Goal: Information Seeking & Learning: Learn about a topic

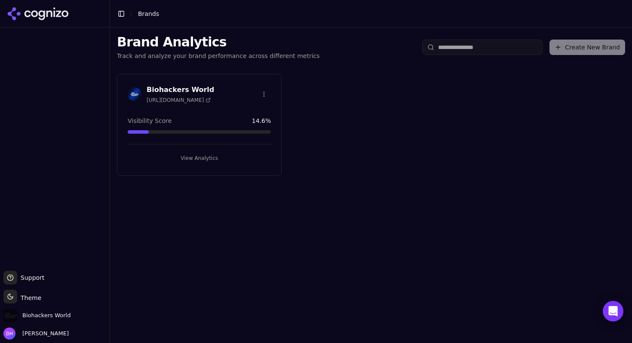
click at [204, 80] on div "Biohackers World [URL][DOMAIN_NAME] Visibility Score 14.6 % View Analytics" at bounding box center [199, 125] width 165 height 102
click at [192, 87] on h3 "Biohackers World" at bounding box center [181, 90] width 68 height 10
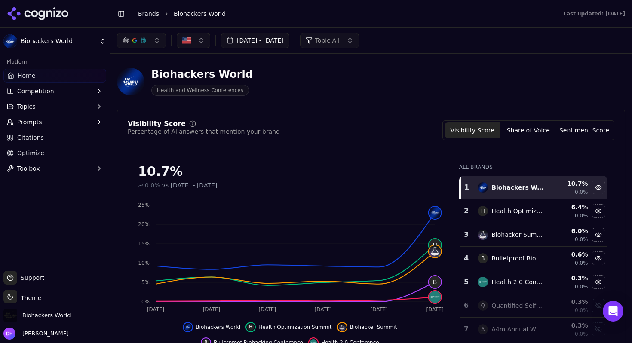
click at [65, 109] on button "Topics" at bounding box center [54, 107] width 103 height 14
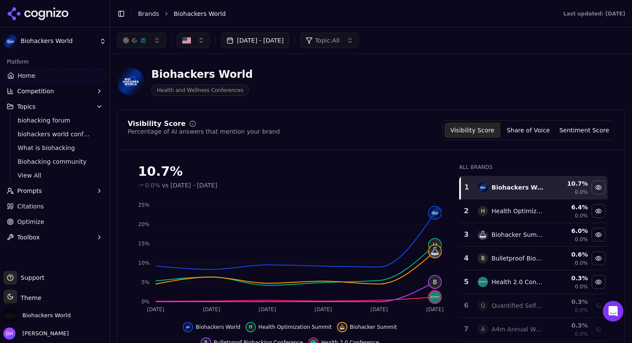
click at [44, 189] on button "Prompts" at bounding box center [54, 191] width 103 height 14
click at [55, 207] on span "Active" at bounding box center [55, 204] width 75 height 9
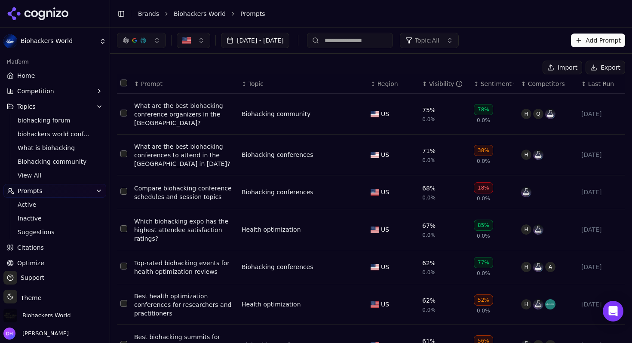
click at [453, 45] on button "Topic: All" at bounding box center [429, 40] width 59 height 15
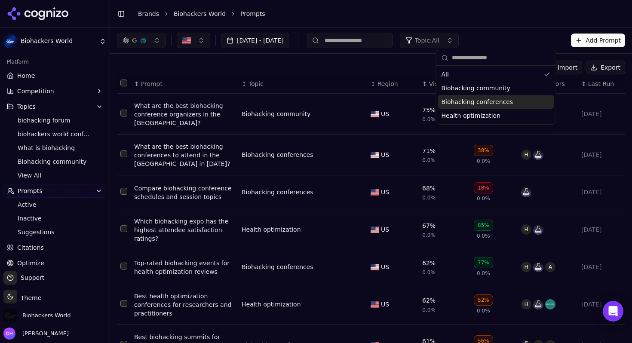
click at [455, 100] on span "Biohacking conferences" at bounding box center [478, 102] width 72 height 9
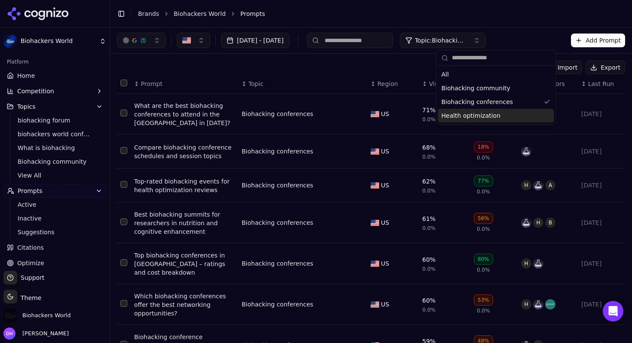
click at [455, 15] on li "Prompts" at bounding box center [424, 13] width 368 height 9
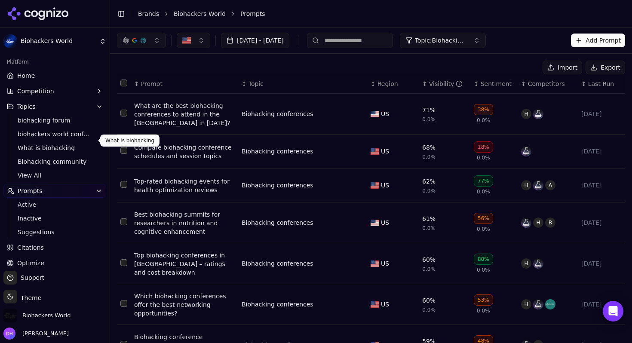
scroll to position [22, 0]
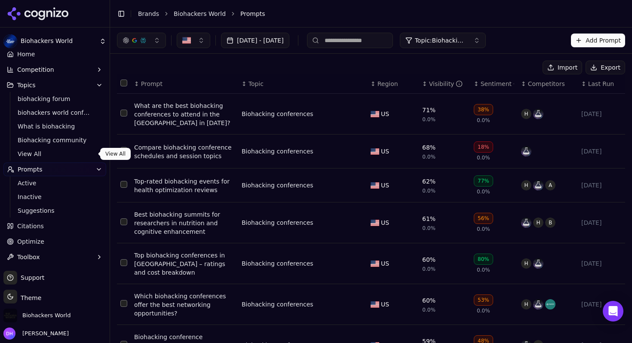
click at [43, 154] on span "View All" at bounding box center [55, 154] width 75 height 9
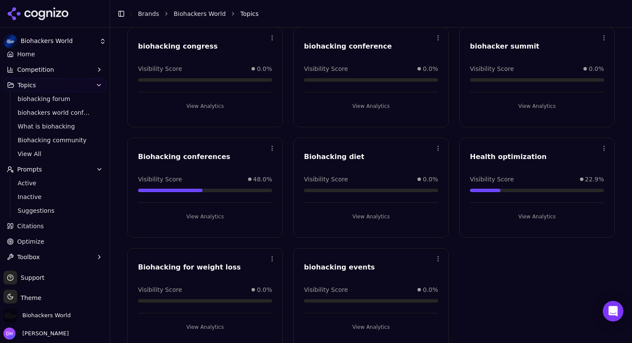
scroll to position [308, 0]
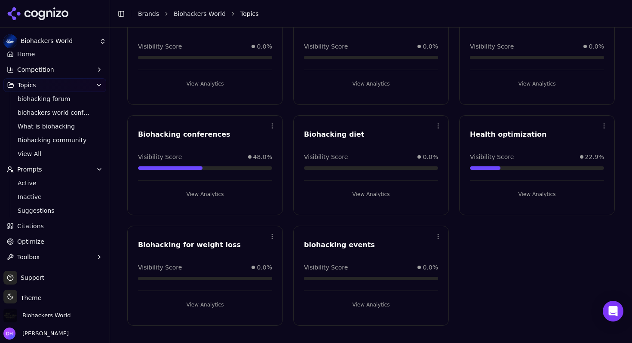
click at [210, 198] on button "View Analytics" at bounding box center [205, 194] width 134 height 14
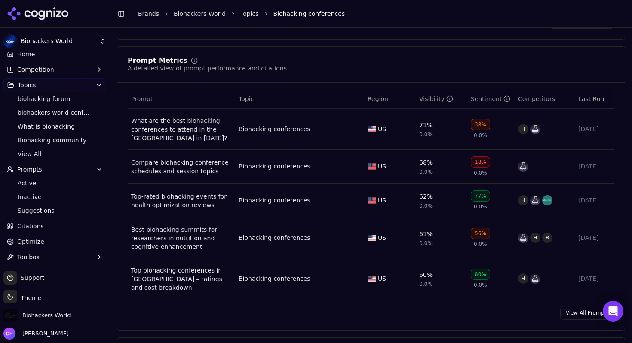
scroll to position [375, 0]
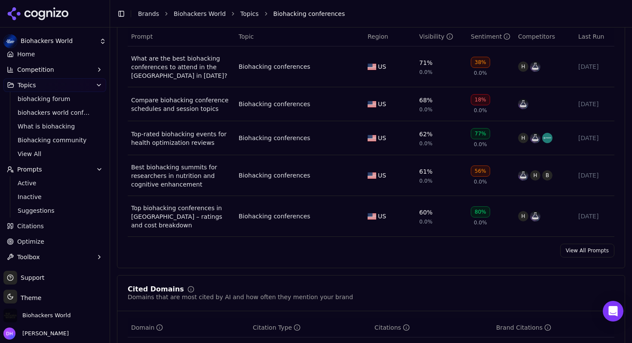
click at [599, 252] on link "View All Prompts" at bounding box center [587, 251] width 54 height 14
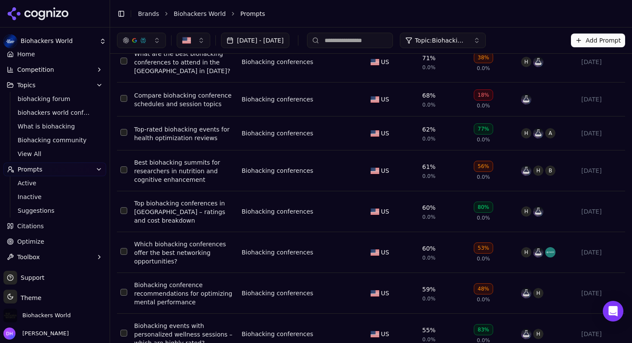
scroll to position [13, 0]
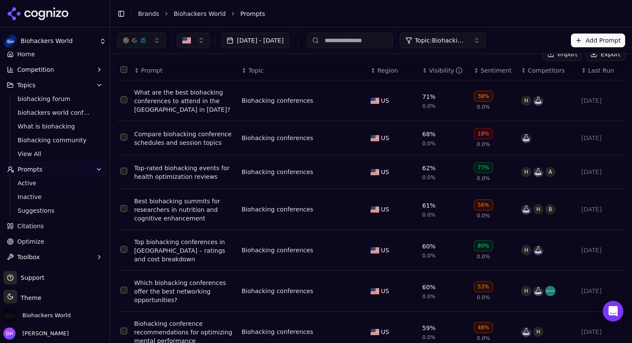
click at [445, 71] on div "Visibility" at bounding box center [446, 70] width 34 height 9
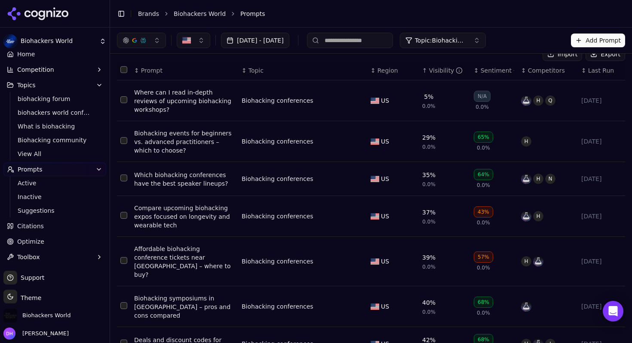
click at [443, 72] on div "Visibility" at bounding box center [446, 70] width 34 height 9
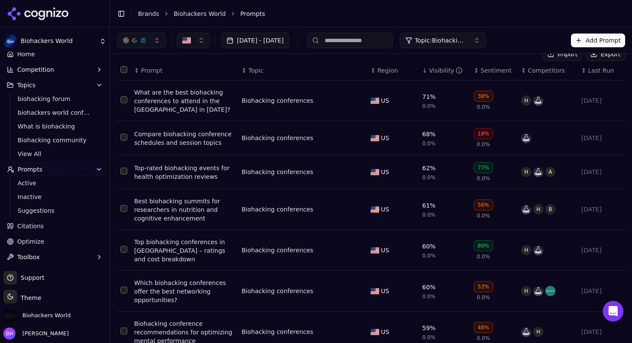
click at [490, 71] on div "Sentiment" at bounding box center [498, 70] width 34 height 9
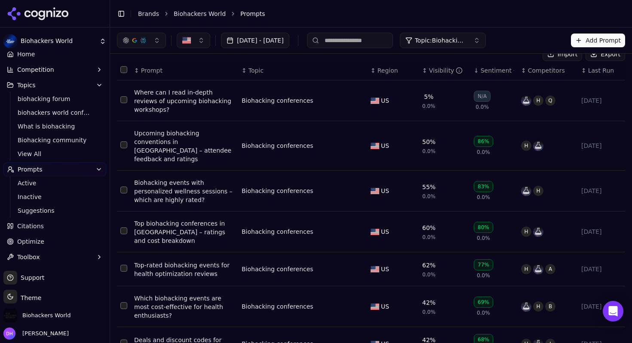
click at [178, 104] on div "Where can I read in-depth reviews of upcoming biohacking workshops?" at bounding box center [184, 101] width 101 height 26
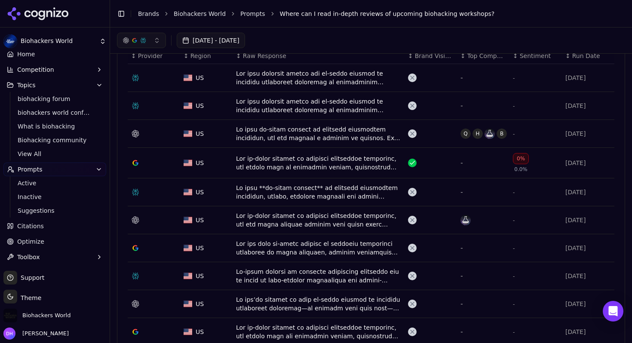
scroll to position [294, 0]
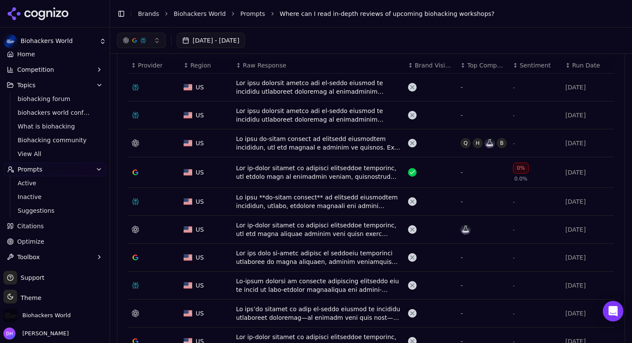
click at [296, 142] on div "Data table" at bounding box center [318, 143] width 165 height 17
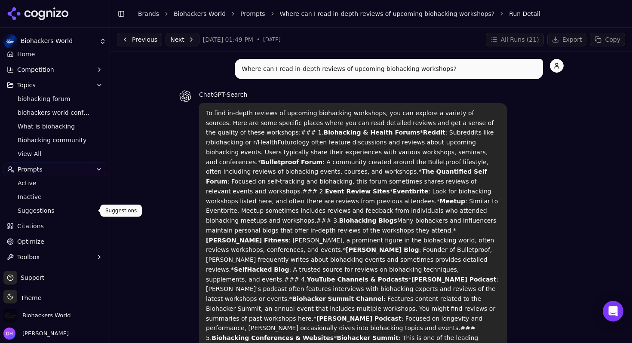
click at [56, 211] on span "Suggestions" at bounding box center [55, 210] width 75 height 9
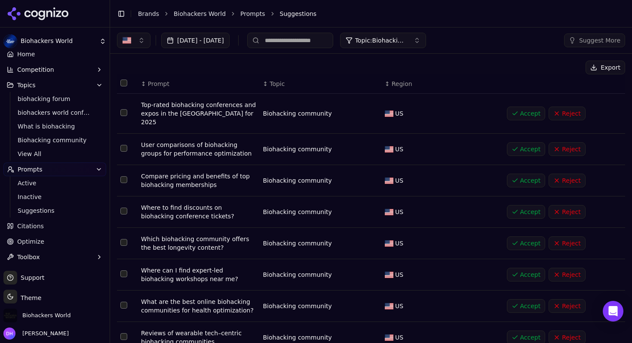
click at [520, 107] on button "Accept" at bounding box center [526, 114] width 39 height 14
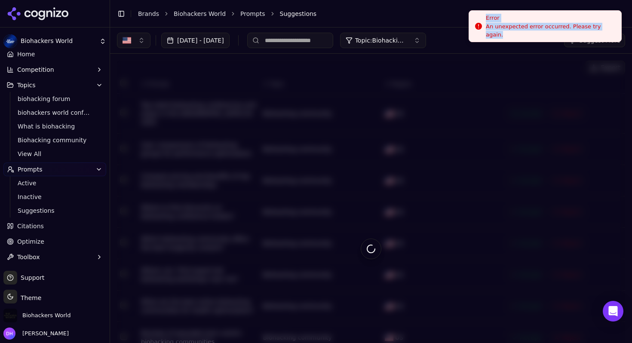
drag, startPoint x: 485, startPoint y: 18, endPoint x: 557, endPoint y: 39, distance: 75.0
click at [557, 39] on li "Error An unexpected error occurred. Please try again." at bounding box center [545, 26] width 153 height 32
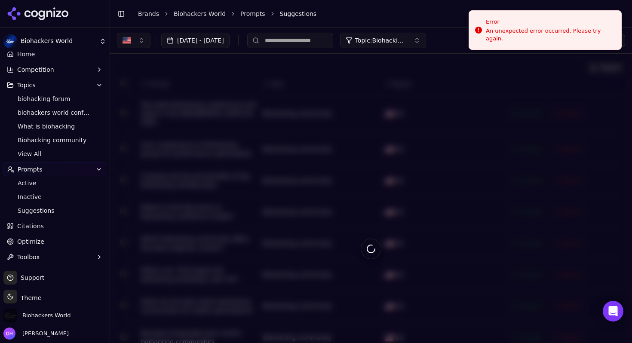
click at [529, 50] on div "Aug 17, 2025 - Sep 16, 2025 Topic: Biohacking conferences Suggest More" at bounding box center [371, 41] width 522 height 26
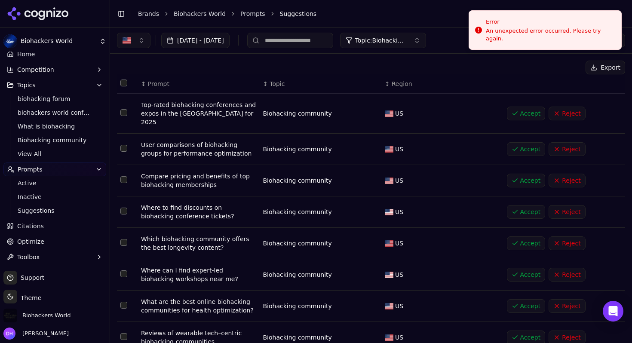
click at [58, 181] on span "Active" at bounding box center [55, 183] width 75 height 9
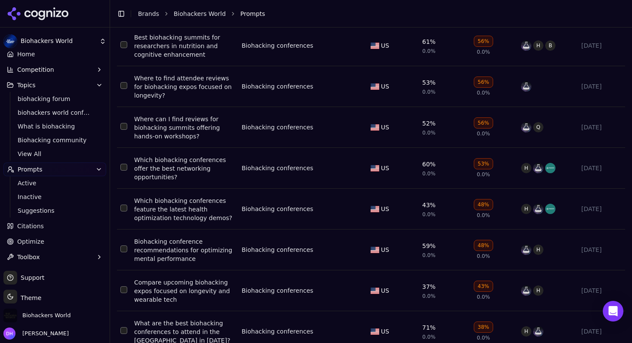
scroll to position [547, 0]
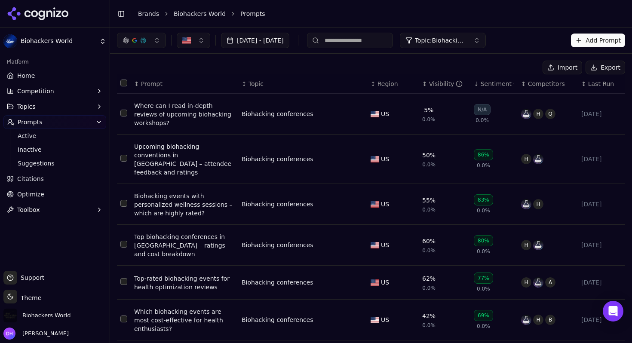
click at [467, 40] on span "Topic: Biohacking conferences" at bounding box center [441, 40] width 52 height 9
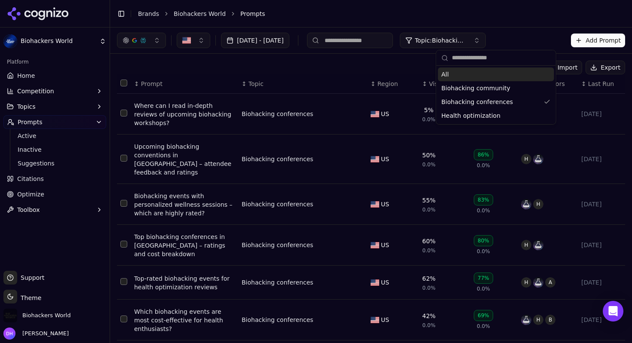
click at [449, 76] on div "All" at bounding box center [496, 75] width 116 height 14
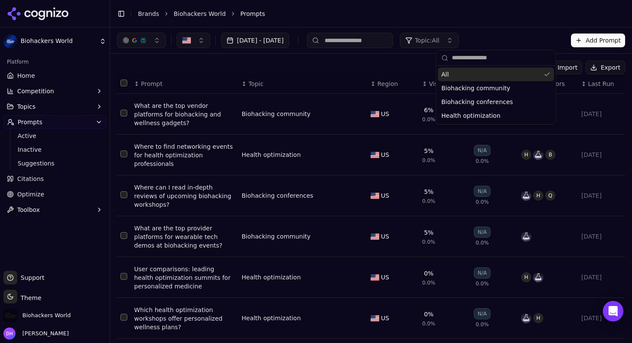
click at [386, 68] on div "Import Export" at bounding box center [371, 68] width 508 height 14
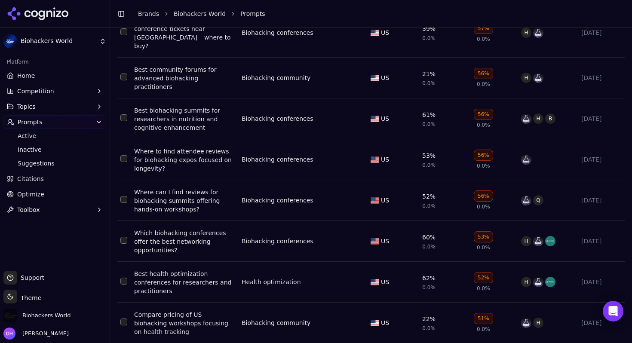
scroll to position [2135, 0]
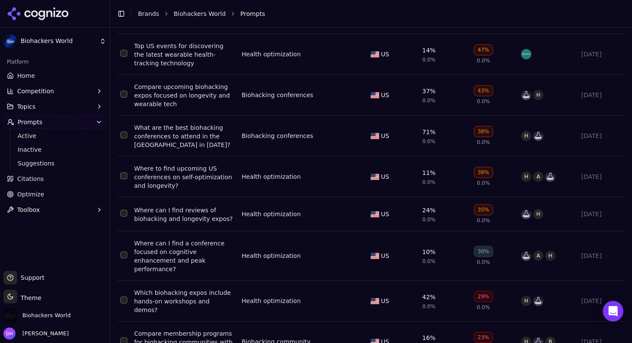
click at [43, 191] on link "Optimize" at bounding box center [54, 194] width 103 height 14
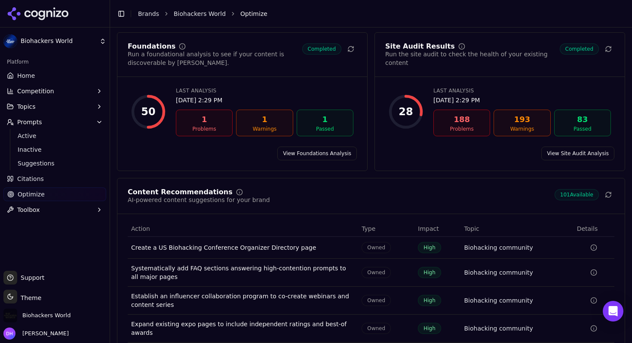
scroll to position [87, 0]
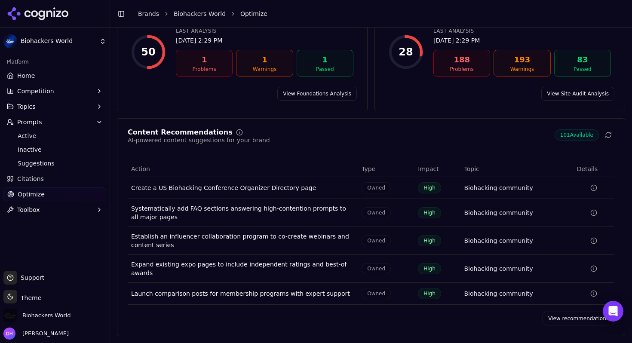
click at [558, 317] on link "View recommendations" at bounding box center [579, 319] width 72 height 14
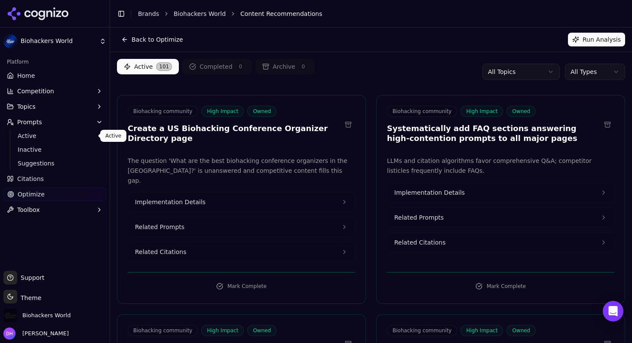
click at [45, 135] on span "Active" at bounding box center [55, 136] width 75 height 9
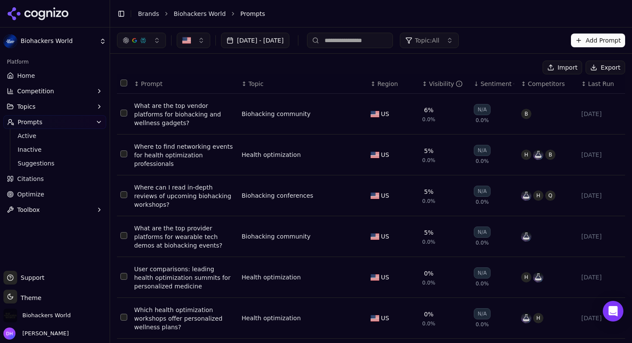
click at [458, 46] on button "Topic: All" at bounding box center [429, 40] width 59 height 15
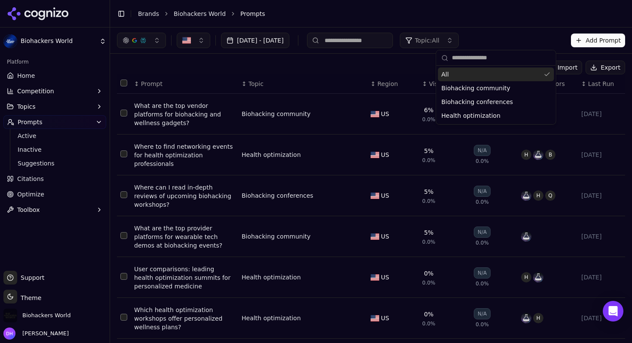
click at [544, 23] on header "Toggle Sidebar Brands Biohackers World Prompts" at bounding box center [371, 14] width 522 height 28
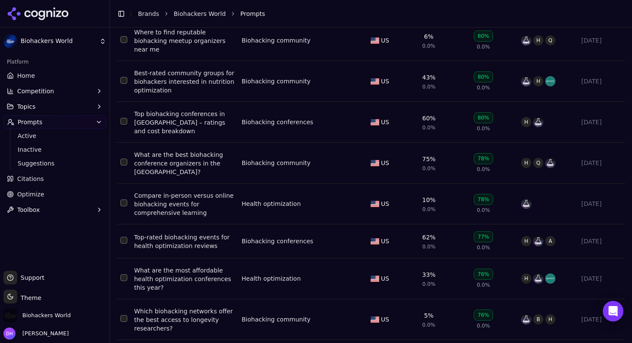
scroll to position [742, 0]
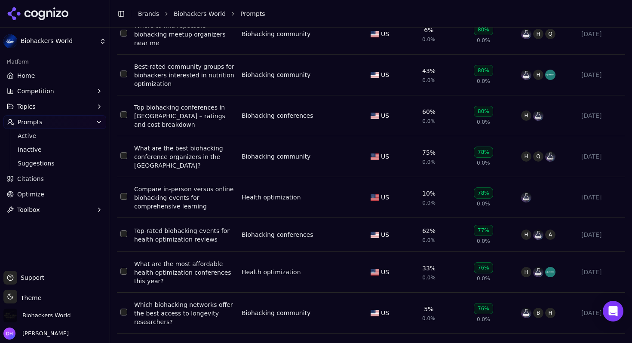
click at [43, 104] on button "Topics" at bounding box center [54, 107] width 103 height 14
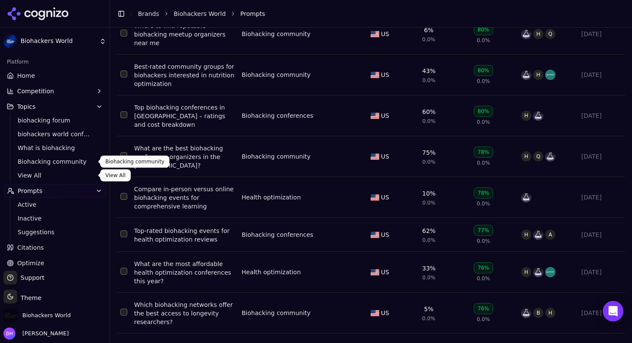
click at [34, 176] on span "View All" at bounding box center [55, 175] width 75 height 9
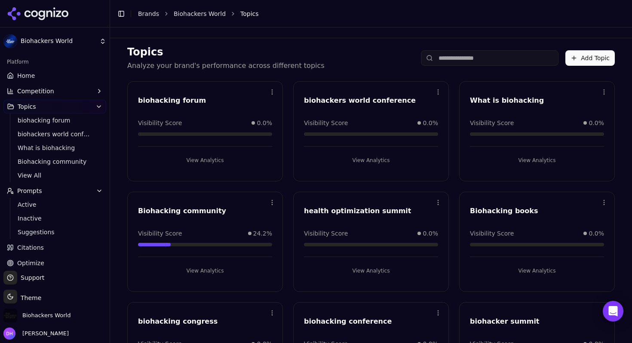
scroll to position [9, 0]
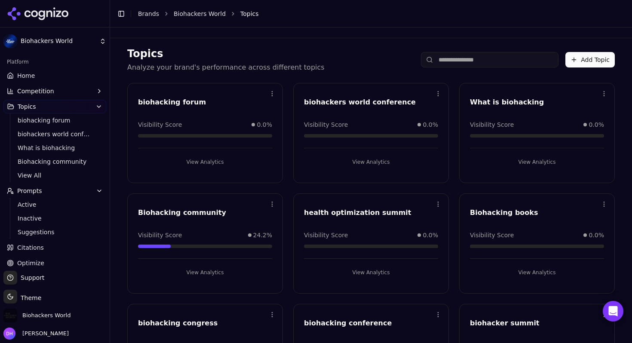
click at [360, 162] on button "View Analytics" at bounding box center [371, 162] width 134 height 14
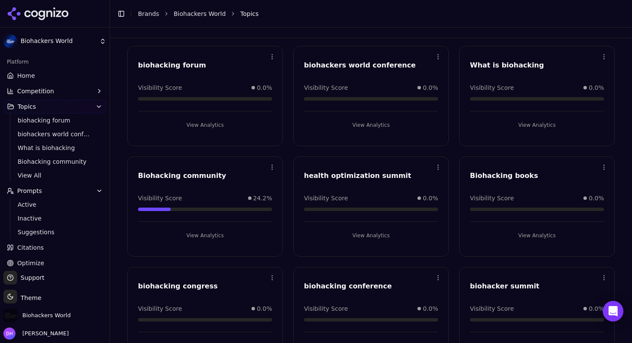
scroll to position [43, 0]
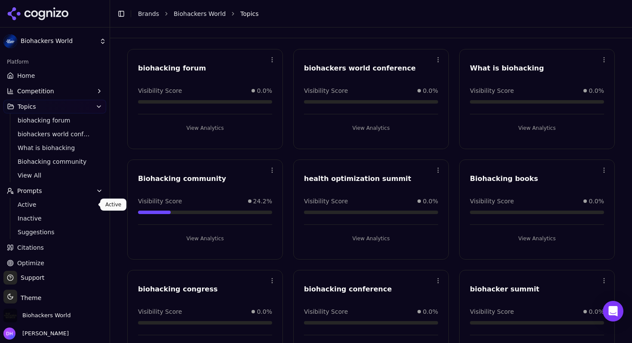
click at [49, 209] on span "Active" at bounding box center [55, 204] width 75 height 9
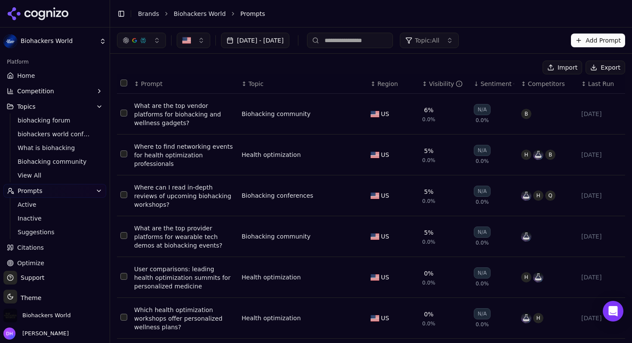
click at [529, 45] on div "[DATE] - [DATE] Topic: All Add Prompt" at bounding box center [371, 40] width 508 height 15
click at [81, 82] on link "Home" at bounding box center [54, 76] width 103 height 14
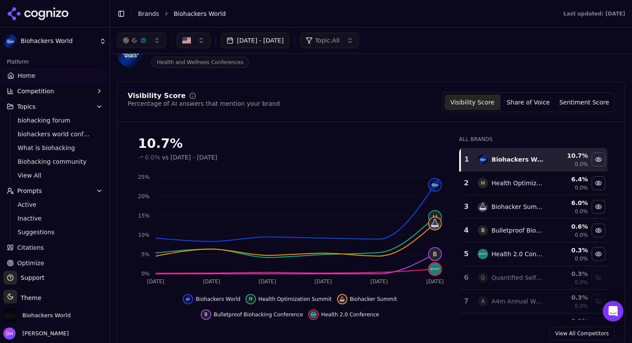
scroll to position [42, 0]
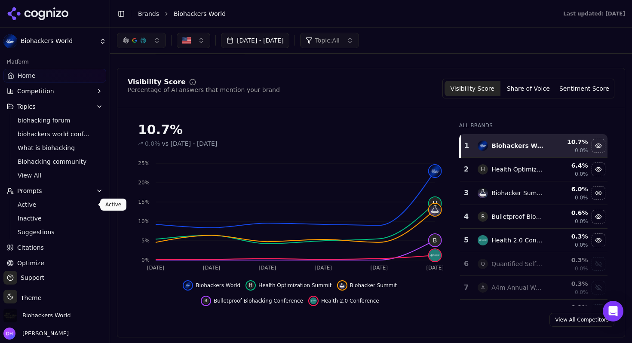
click at [52, 204] on span "Active" at bounding box center [55, 204] width 75 height 9
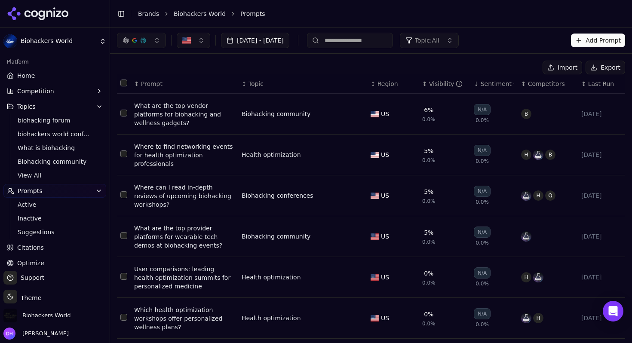
click at [585, 36] on button "Add Prompt" at bounding box center [598, 41] width 54 height 14
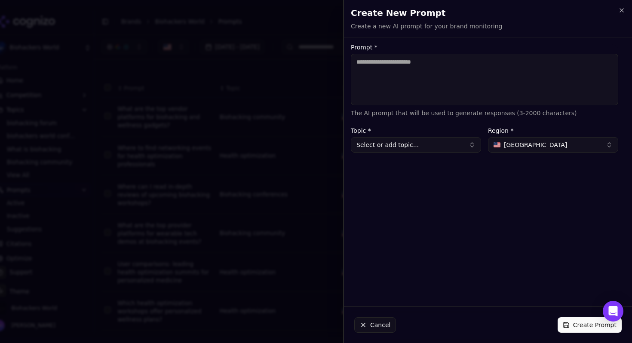
click at [459, 148] on button "Select or add topic..." at bounding box center [416, 144] width 130 height 15
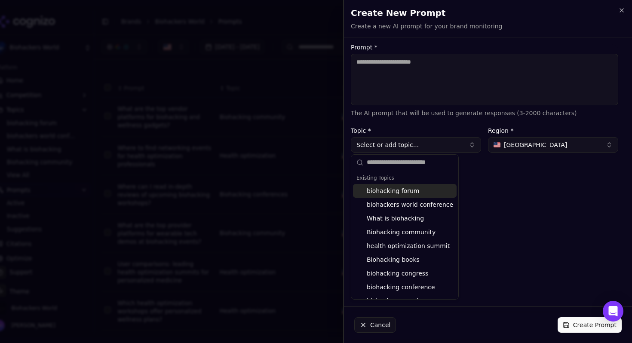
click at [459, 145] on button "Select or add topic..." at bounding box center [416, 144] width 130 height 15
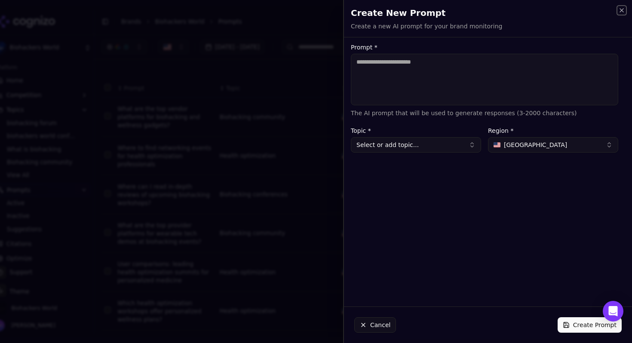
click at [621, 7] on icon "button" at bounding box center [621, 10] width 7 height 7
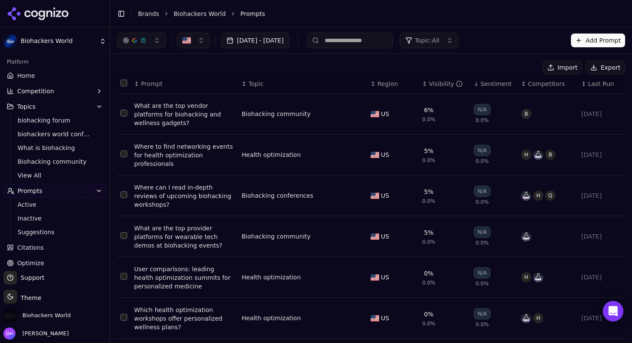
click at [43, 262] on link "Optimize" at bounding box center [54, 263] width 103 height 14
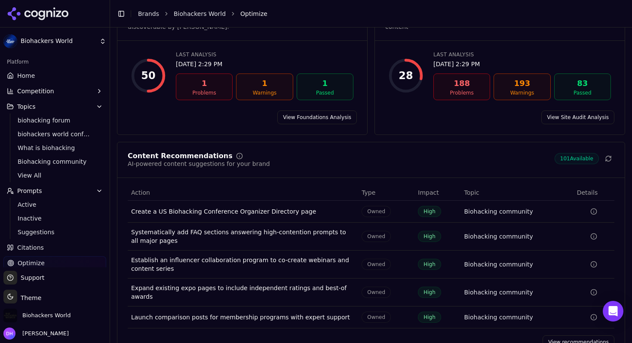
scroll to position [87, 0]
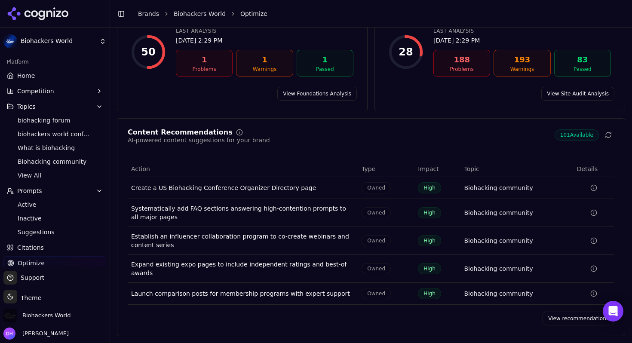
click at [575, 319] on link "View recommendations" at bounding box center [579, 319] width 72 height 14
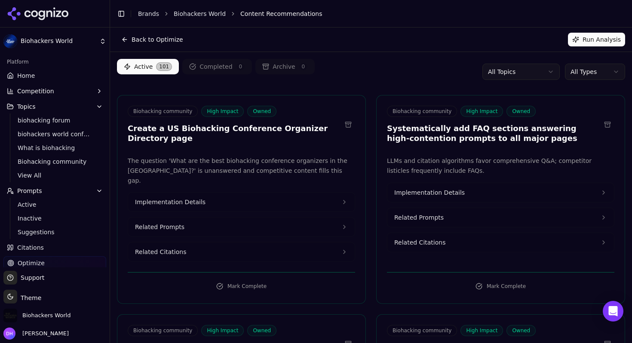
click at [587, 68] on html "Biohackers World Platform Home Competition Topics biohacking forum biohackers w…" at bounding box center [316, 171] width 632 height 343
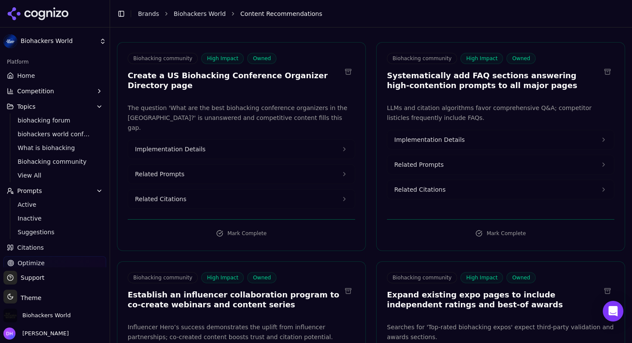
scroll to position [53, 0]
click at [68, 249] on link "Citations" at bounding box center [54, 248] width 103 height 14
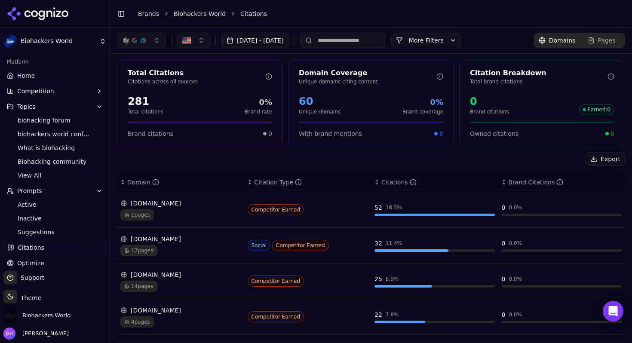
click at [461, 44] on button "More Filters" at bounding box center [426, 41] width 70 height 14
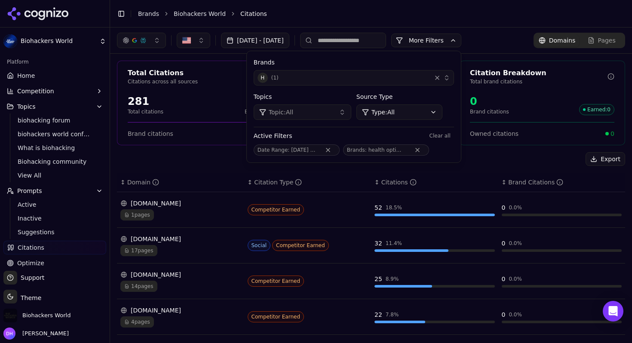
click at [461, 44] on button "More Filters" at bounding box center [426, 41] width 70 height 14
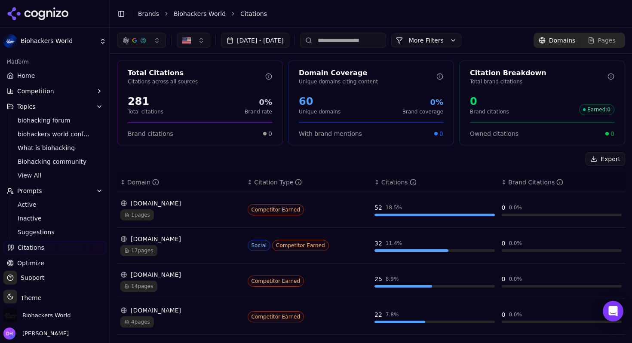
click at [386, 40] on input at bounding box center [343, 40] width 86 height 15
type input "*"
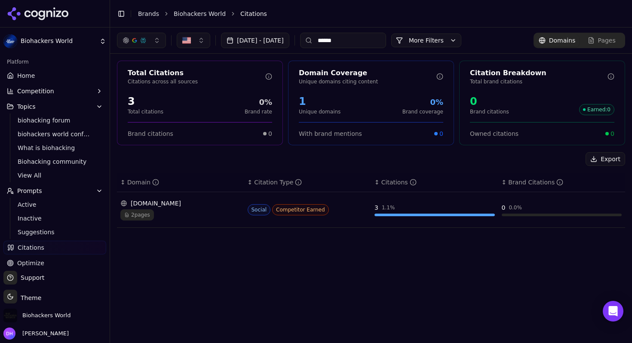
click at [461, 43] on button "More Filters" at bounding box center [426, 41] width 70 height 14
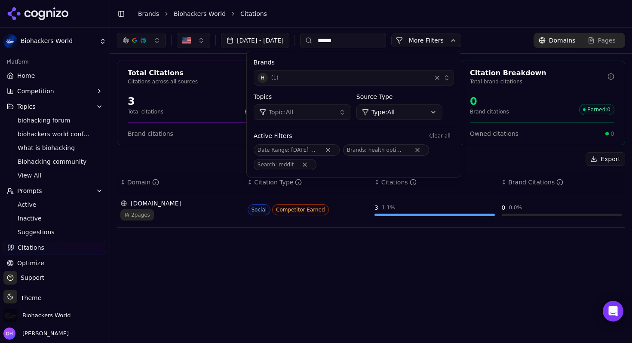
click at [351, 114] on button "Topic: All" at bounding box center [303, 111] width 98 height 15
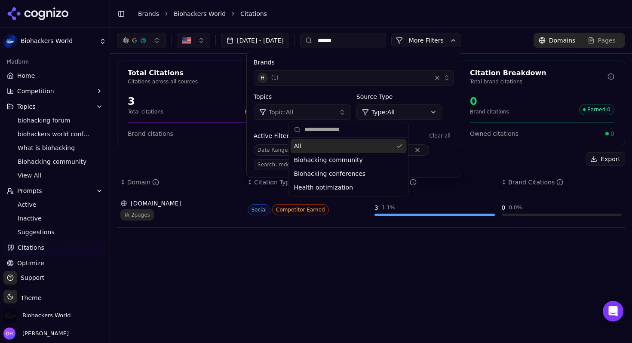
click at [351, 114] on button "Topic: All" at bounding box center [303, 111] width 98 height 15
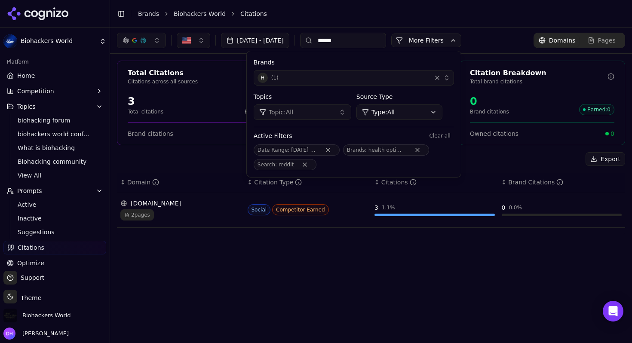
click at [348, 261] on div "[DATE] - [DATE] ****** More More Filters Brands H ( 1 ) Topics Topic: All Sourc…" at bounding box center [371, 186] width 522 height 316
click at [461, 37] on button "More Filters" at bounding box center [426, 41] width 70 height 14
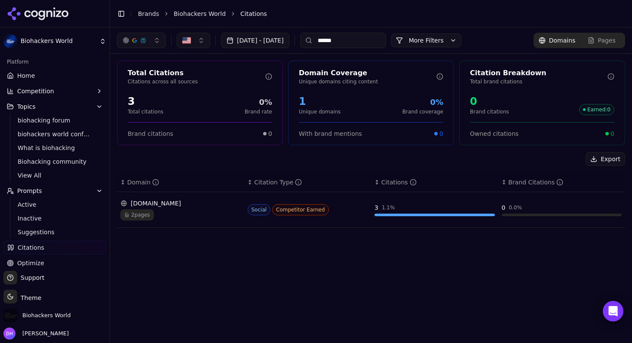
click at [448, 45] on button "More Filters" at bounding box center [426, 41] width 70 height 14
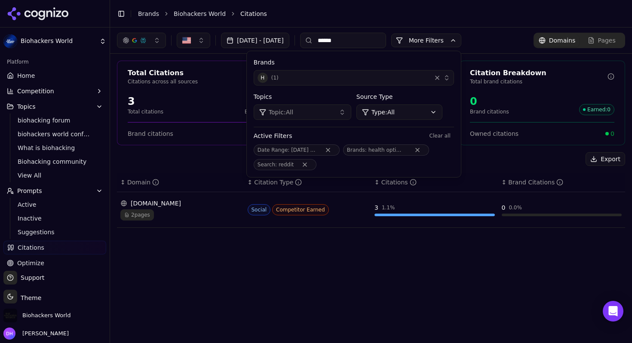
click at [385, 76] on div "H ( 1 )" at bounding box center [343, 78] width 170 height 10
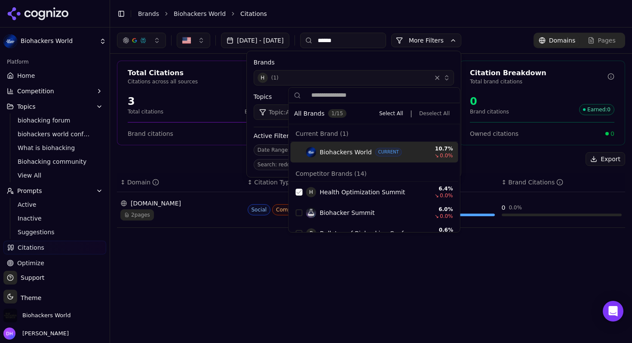
click at [350, 150] on span "Biohackers World" at bounding box center [346, 152] width 52 height 9
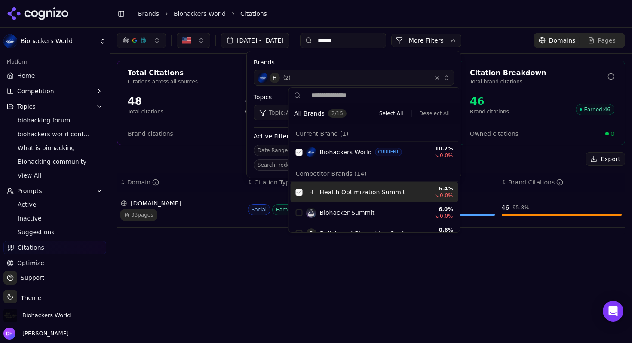
click at [300, 194] on div "Suggestions" at bounding box center [299, 192] width 7 height 7
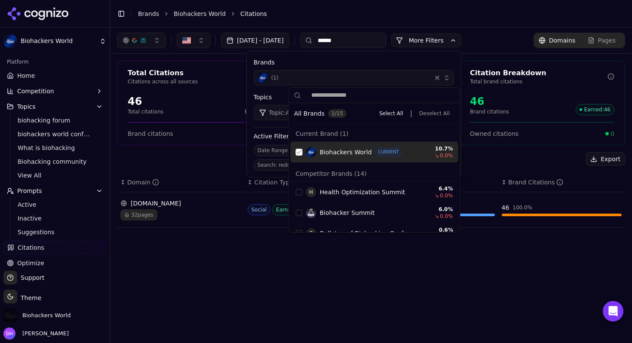
click at [301, 149] on div "Suggestions" at bounding box center [299, 152] width 7 height 7
click at [412, 63] on label "Brands" at bounding box center [354, 62] width 200 height 9
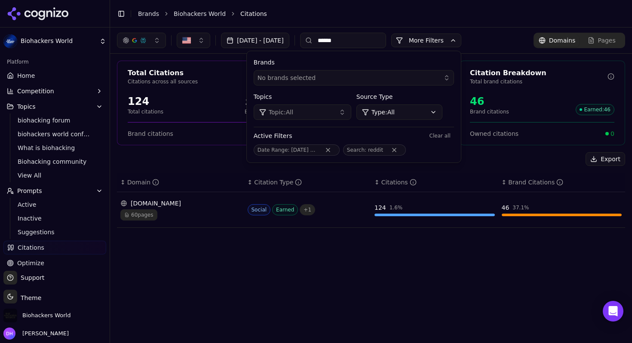
click at [286, 271] on div "[DATE] - [DATE] ****** More More Filters Brands No brands selected Topics Topic…" at bounding box center [371, 186] width 522 height 316
click at [444, 38] on button "More Filters" at bounding box center [426, 41] width 70 height 14
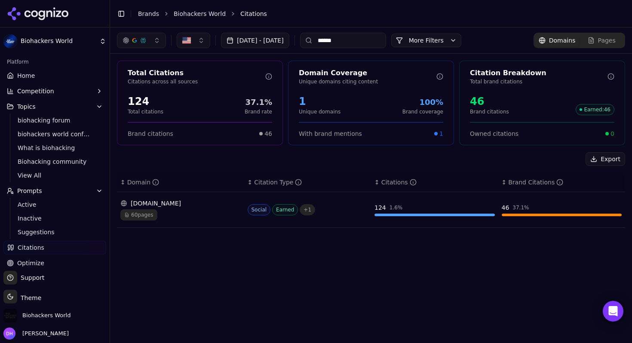
click at [153, 203] on div "[DOMAIN_NAME]" at bounding box center [180, 203] width 120 height 9
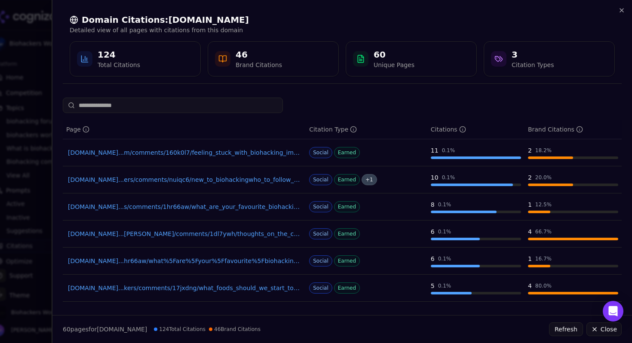
click at [276, 155] on link "[DOMAIN_NAME]...m/comments/160k0l7/feeling_stuck_with_biohacking_implantswheres…" at bounding box center [184, 152] width 233 height 9
click at [243, 180] on link "[DOMAIN_NAME]...ers/comments/nuiqc6/new_to_biohackingwho_to_follow_and_who_to_a…" at bounding box center [184, 179] width 233 height 9
click at [243, 207] on link "[DOMAIN_NAME]...s/comments/1hr66aw/what_are_your_favourite_biohacking_sources_b…" at bounding box center [184, 207] width 233 height 9
click at [271, 237] on link "[DOMAIN_NAME]...[PERSON_NAME]/comments/1dl7ywh/thoughts_on_the_current_state_of…" at bounding box center [184, 234] width 233 height 9
click at [622, 9] on icon "button" at bounding box center [621, 10] width 7 height 7
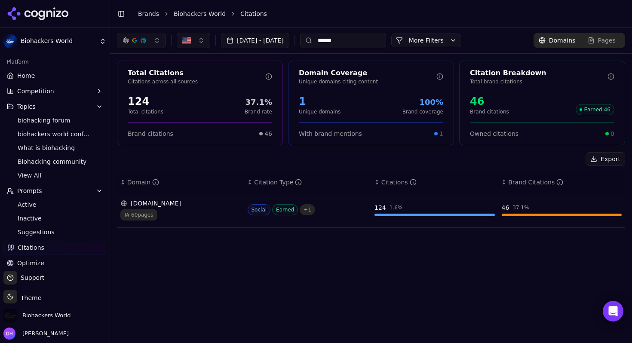
click at [374, 41] on input "******" at bounding box center [343, 40] width 86 height 15
type input "*********"
click at [170, 205] on div "[DOMAIN_NAME]" at bounding box center [180, 203] width 120 height 9
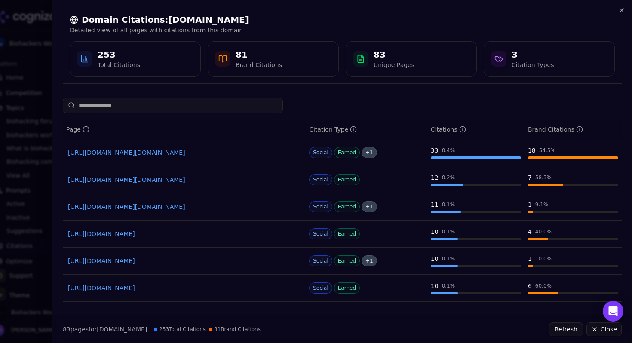
click at [200, 154] on link "[URL][DOMAIN_NAME][DOMAIN_NAME]" at bounding box center [184, 152] width 233 height 9
click at [165, 178] on link "[URL][DOMAIN_NAME][DOMAIN_NAME]" at bounding box center [184, 179] width 233 height 9
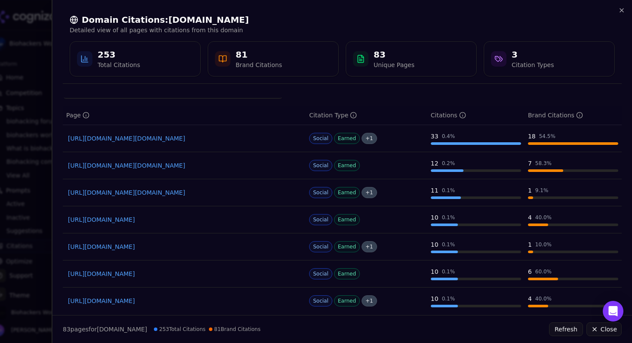
scroll to position [9, 0]
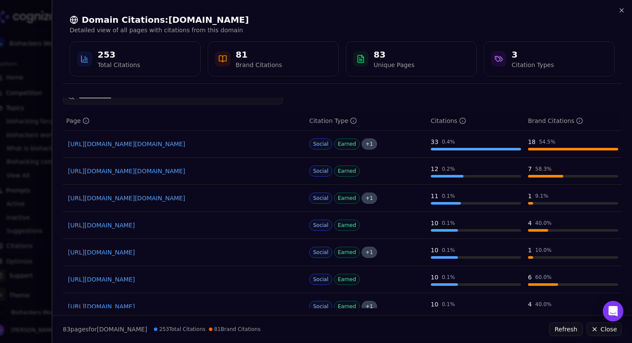
click at [216, 200] on link "[URL][DOMAIN_NAME][DOMAIN_NAME]" at bounding box center [184, 198] width 233 height 9
click at [141, 228] on link "[URL][DOMAIN_NAME]" at bounding box center [184, 225] width 233 height 9
click at [164, 251] on link "[URL][DOMAIN_NAME]" at bounding box center [184, 252] width 233 height 9
click at [158, 279] on link "[URL][DOMAIN_NAME]" at bounding box center [184, 279] width 233 height 9
click at [165, 304] on link "[URL][DOMAIN_NAME]" at bounding box center [184, 306] width 233 height 9
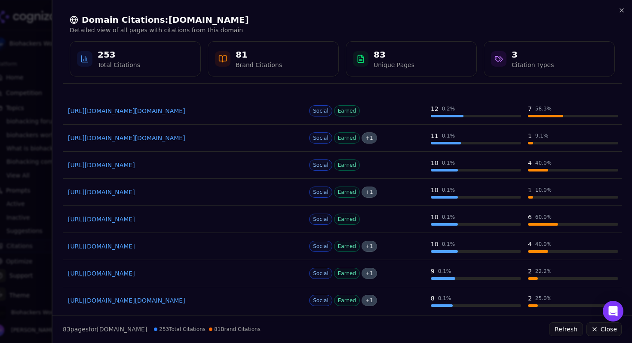
scroll to position [70, 0]
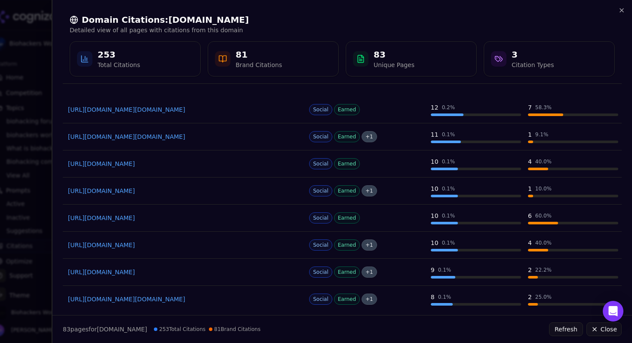
click at [164, 224] on div "[URL][DOMAIN_NAME]" at bounding box center [184, 218] width 236 height 12
click at [167, 219] on link "[URL][DOMAIN_NAME]" at bounding box center [184, 218] width 233 height 9
click at [162, 243] on link "[URL][DOMAIN_NAME]" at bounding box center [184, 245] width 233 height 9
click at [149, 273] on link "[URL][DOMAIN_NAME]" at bounding box center [184, 272] width 233 height 9
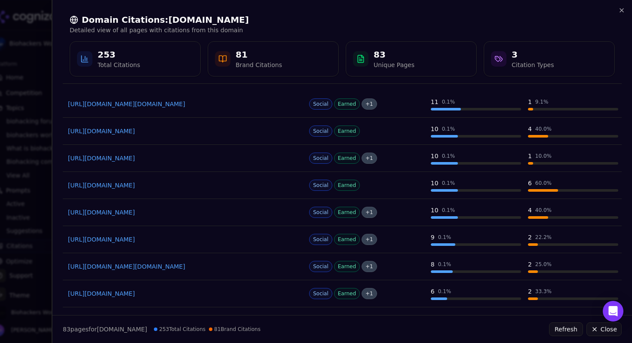
scroll to position [129, 0]
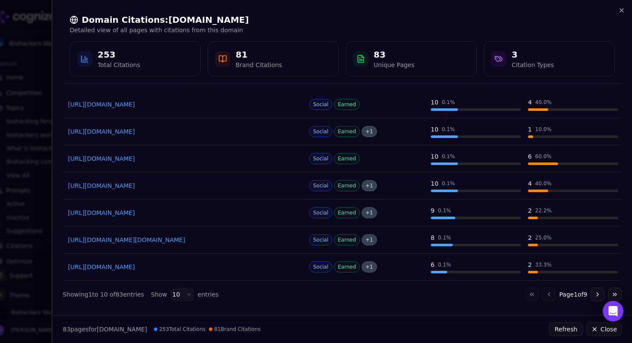
click at [222, 241] on link "[URL][DOMAIN_NAME][DOMAIN_NAME]" at bounding box center [184, 240] width 233 height 9
click at [164, 270] on link "[URL][DOMAIN_NAME]" at bounding box center [184, 267] width 233 height 9
click at [181, 297] on body "Biohackers World Platform Home Competition Topics biohacking forum biohackers w…" at bounding box center [316, 171] width 632 height 343
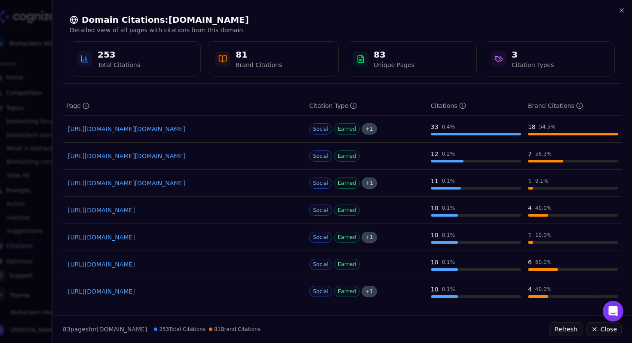
scroll to position [0, 0]
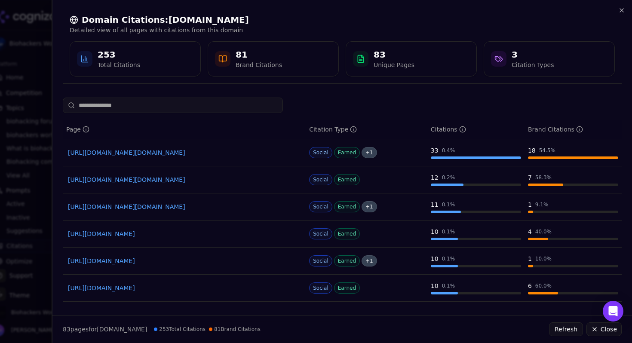
click at [409, 18] on h2 "Domain Citations: [DOMAIN_NAME]" at bounding box center [342, 20] width 545 height 12
click at [624, 8] on icon "button" at bounding box center [621, 10] width 7 height 7
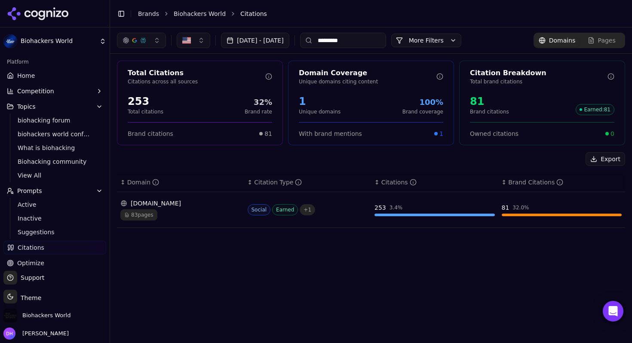
click at [385, 40] on input "*********" at bounding box center [343, 40] width 86 height 15
click at [197, 206] on div "[DOMAIN_NAME]" at bounding box center [180, 203] width 120 height 9
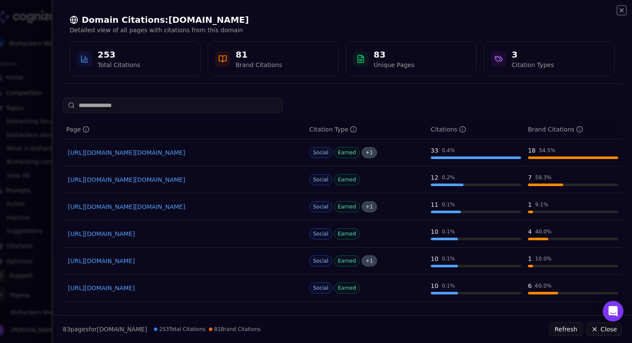
click at [623, 9] on icon "button" at bounding box center [621, 10] width 7 height 7
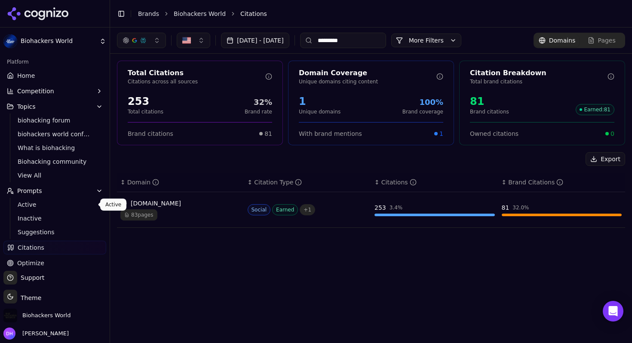
click at [40, 206] on span "Active" at bounding box center [55, 204] width 75 height 9
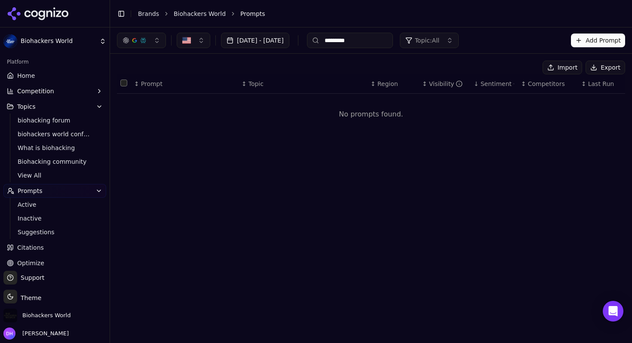
drag, startPoint x: 393, startPoint y: 42, endPoint x: 332, endPoint y: 44, distance: 61.1
click at [332, 44] on div "[DATE] - [DATE] ********* Topic: All" at bounding box center [288, 40] width 342 height 15
type input "*"
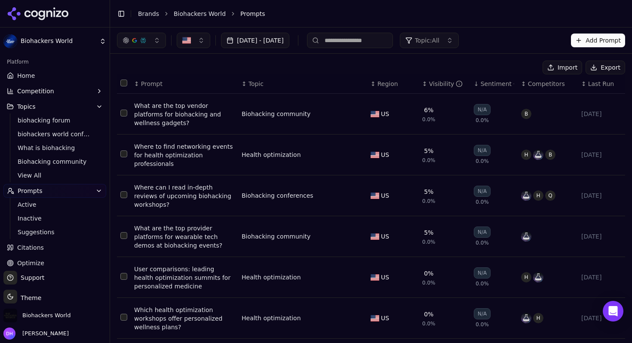
click at [360, 65] on div "Import Export" at bounding box center [371, 68] width 508 height 14
click at [440, 83] on div "Visibility" at bounding box center [446, 84] width 34 height 9
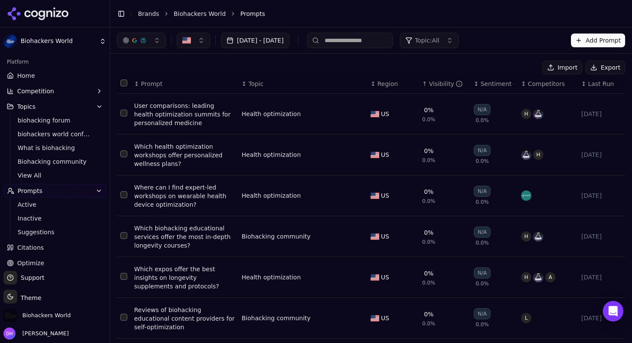
click at [440, 82] on div "Visibility" at bounding box center [446, 84] width 34 height 9
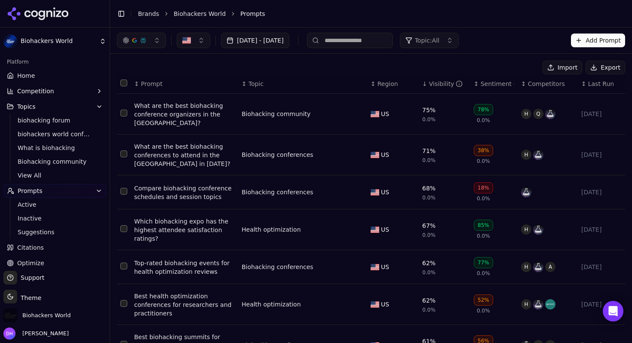
click at [439, 82] on div "Visibility" at bounding box center [446, 84] width 34 height 9
click at [431, 84] on div "Visibility" at bounding box center [446, 84] width 34 height 9
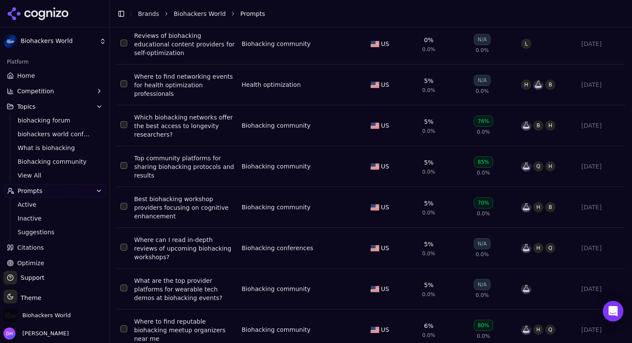
scroll to position [275, 0]
click at [204, 168] on div "Top community platforms for sharing biohacking protocols and results" at bounding box center [184, 167] width 101 height 26
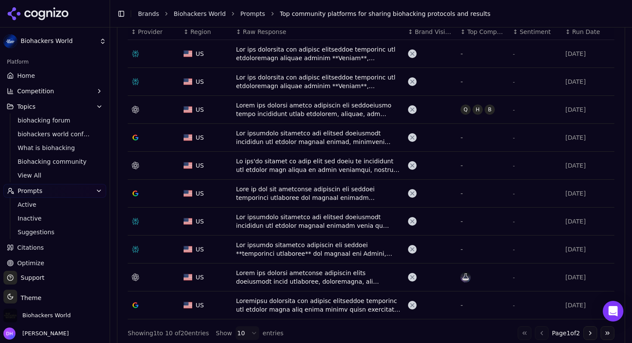
scroll to position [329, 0]
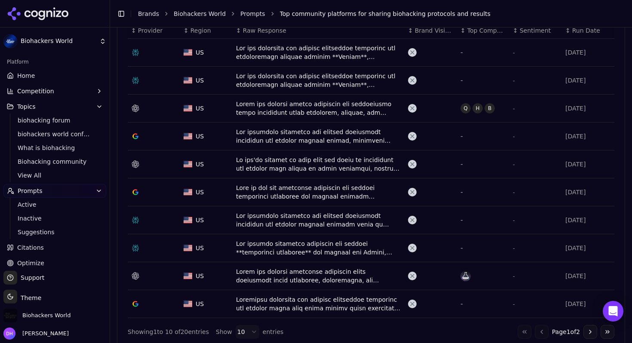
click at [346, 77] on div "Data table" at bounding box center [318, 80] width 165 height 17
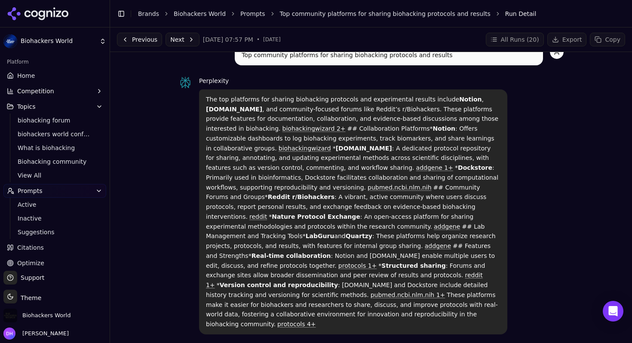
scroll to position [48, 0]
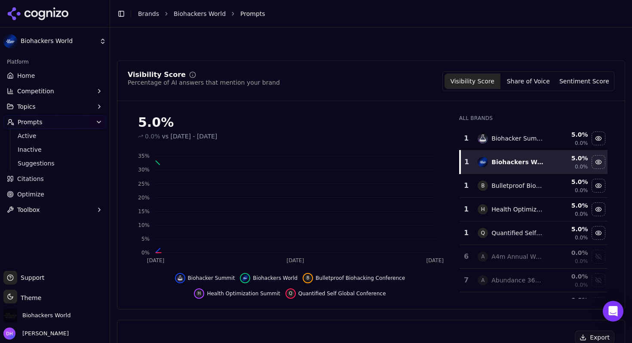
scroll to position [355, 0]
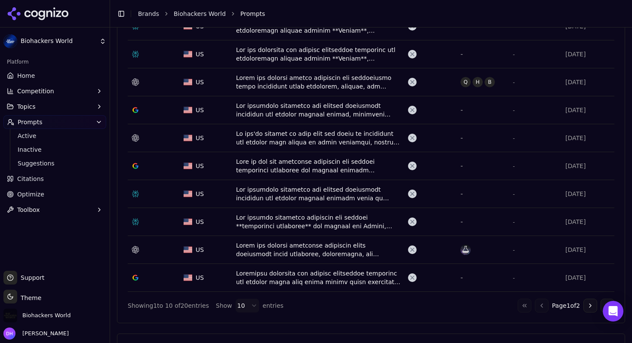
click at [298, 192] on div "Data table" at bounding box center [318, 193] width 165 height 17
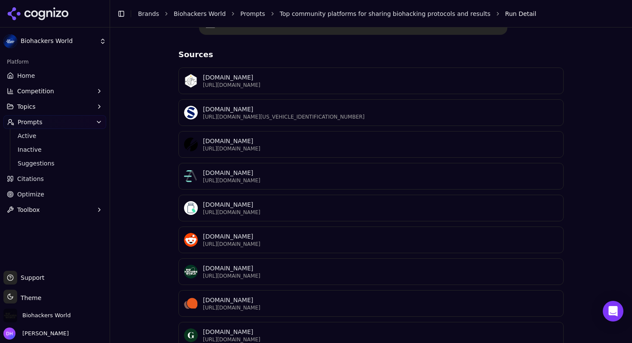
scroll to position [319, 0]
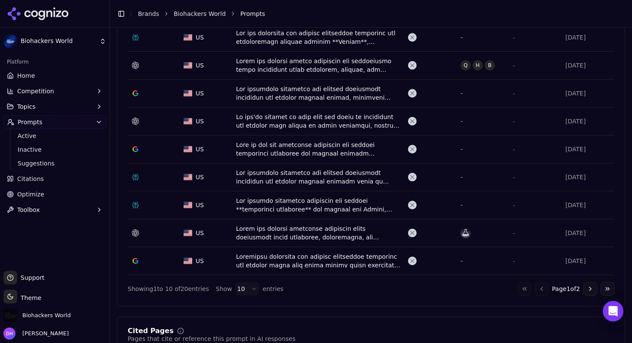
scroll to position [381, 0]
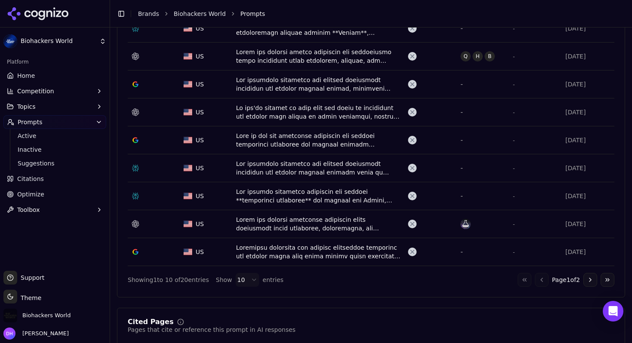
click at [286, 225] on div "Data table" at bounding box center [318, 223] width 165 height 17
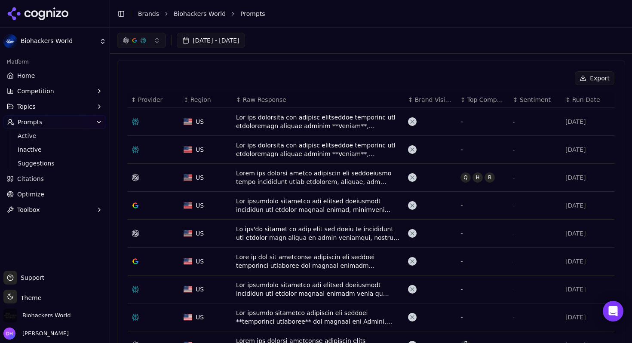
scroll to position [258, 0]
click at [357, 176] on div "Data table" at bounding box center [318, 178] width 165 height 17
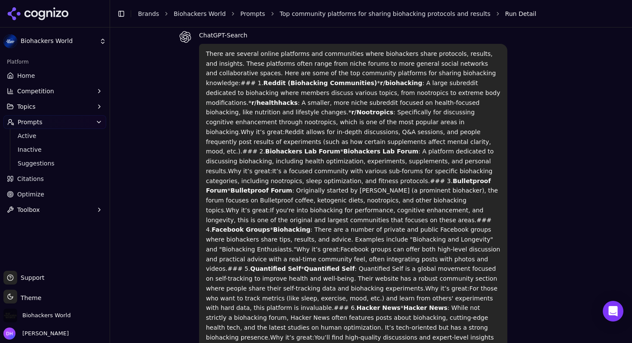
scroll to position [63, 0]
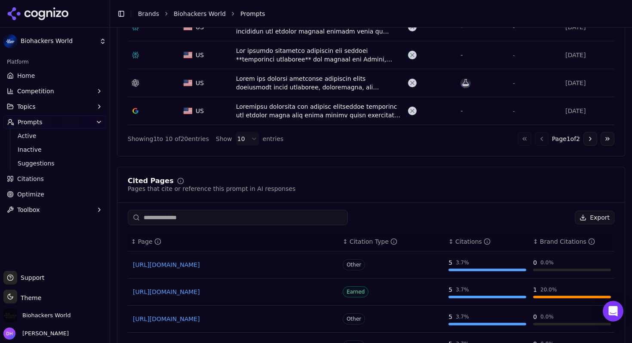
scroll to position [520, 0]
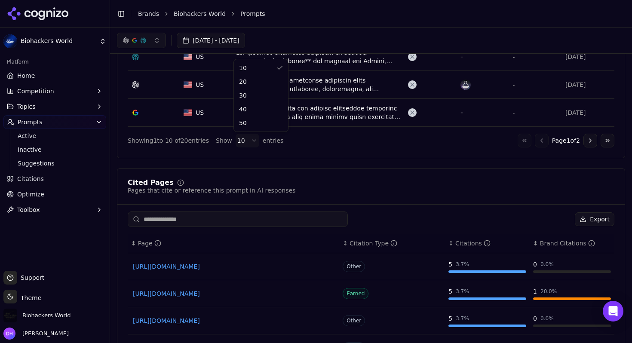
click at [247, 142] on html "Biohackers World Platform Home Competition Topics Prompts Active Inactive Sugge…" at bounding box center [316, 171] width 632 height 343
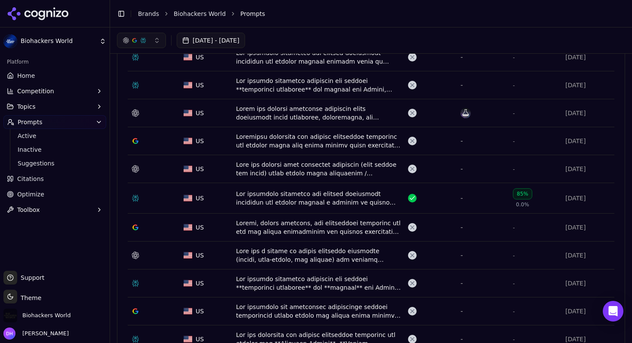
scroll to position [464, 0]
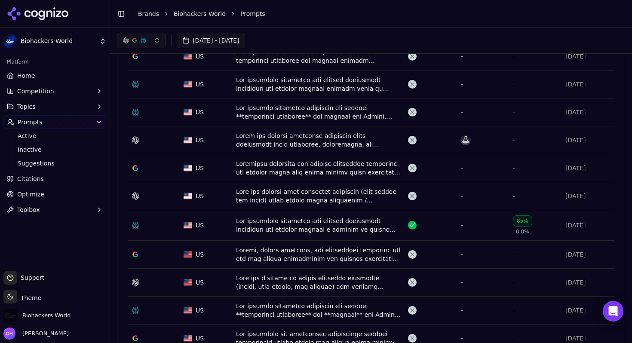
click at [378, 143] on div "Data table" at bounding box center [318, 140] width 165 height 17
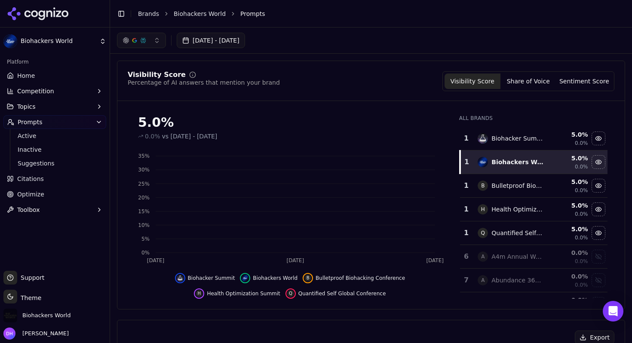
scroll to position [491, 0]
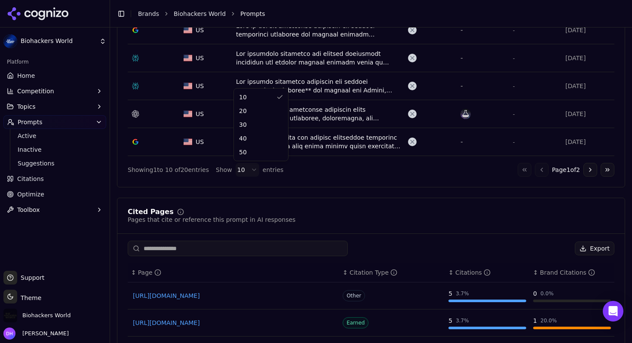
click at [242, 169] on html "Biohackers World Platform Home Competition Topics Prompts Active Inactive Sugge…" at bounding box center [316, 171] width 632 height 343
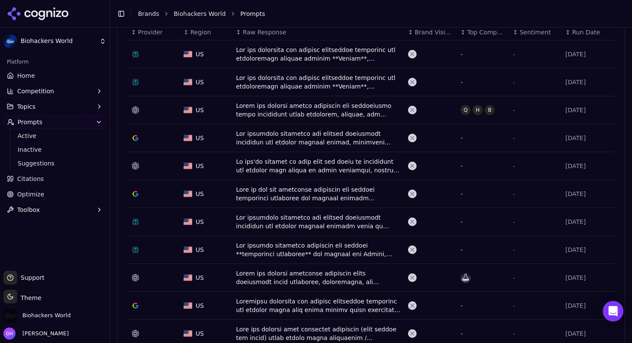
scroll to position [329, 0]
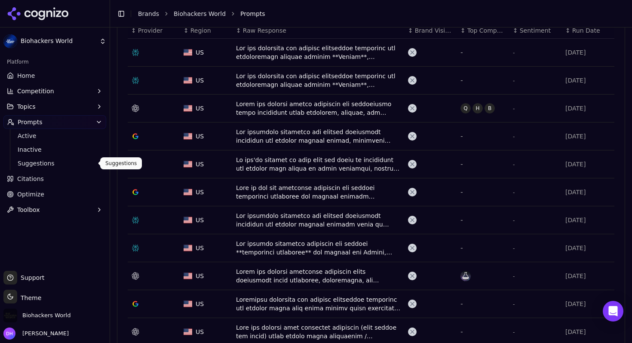
click at [63, 166] on span "Suggestions" at bounding box center [55, 163] width 75 height 9
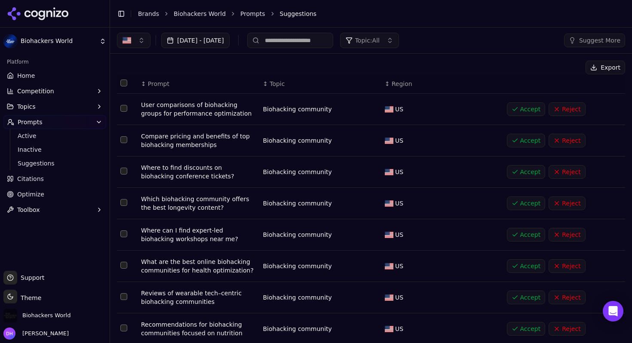
click at [531, 114] on button "Accept" at bounding box center [526, 109] width 39 height 14
